Goal: Check status

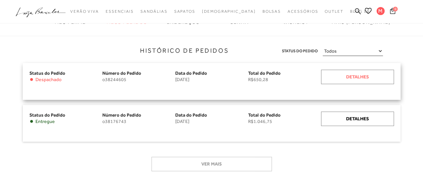
click at [364, 81] on div "Detalhes" at bounding box center [357, 77] width 73 height 14
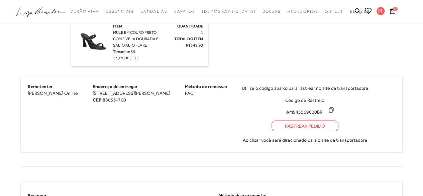
scroll to position [669, 0]
